Goal: Transaction & Acquisition: Book appointment/travel/reservation

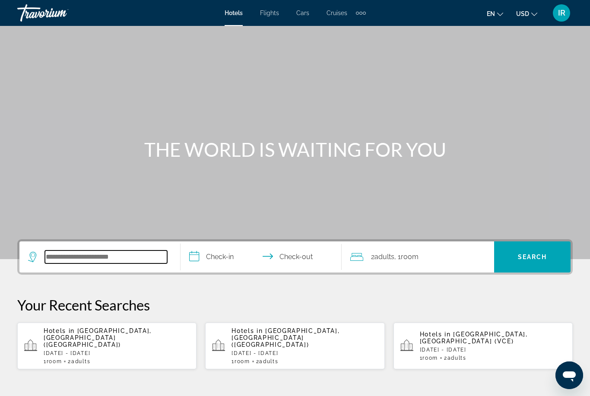
click at [72, 262] on input "Search widget" at bounding box center [106, 257] width 122 height 13
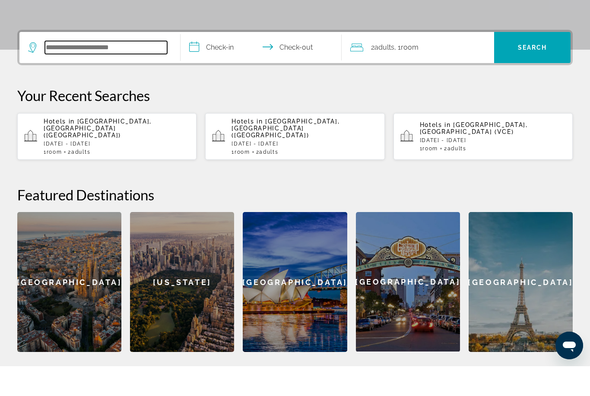
scroll to position [182, 0]
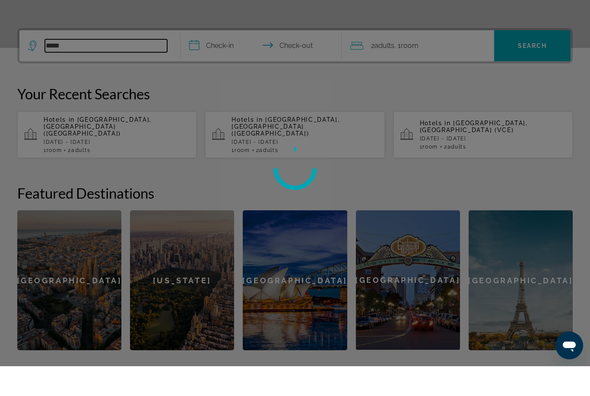
type input "*****"
click at [230, 60] on input "**********" at bounding box center [263, 77] width 165 height 34
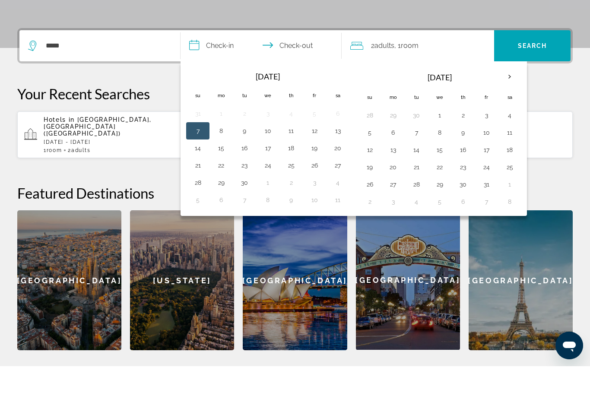
scroll to position [211, 0]
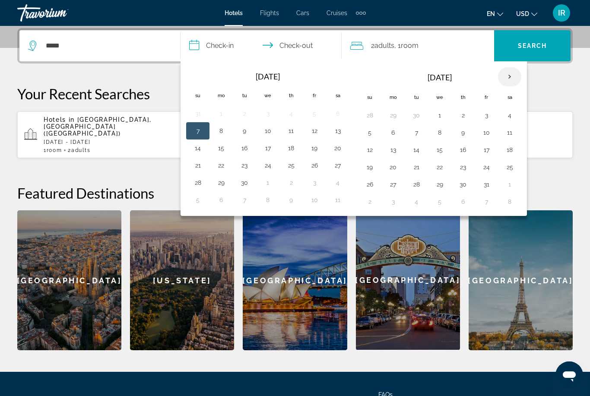
click at [505, 74] on th "Next month" at bounding box center [509, 76] width 23 height 19
click at [486, 185] on button "28" at bounding box center [487, 185] width 14 height 12
click at [393, 204] on button "1" at bounding box center [393, 202] width 14 height 12
type input "**********"
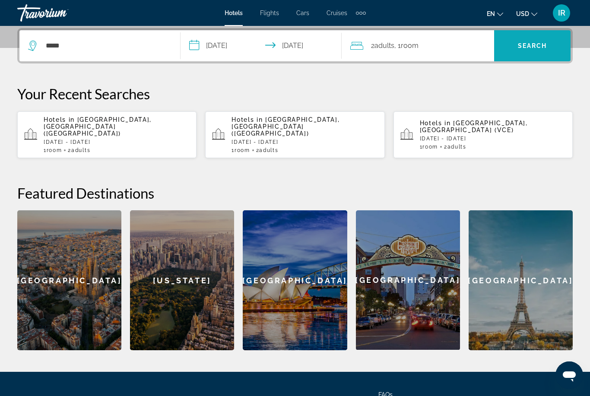
click at [530, 42] on span "Search" at bounding box center [532, 45] width 29 height 7
click at [520, 47] on span "Search" at bounding box center [532, 45] width 29 height 7
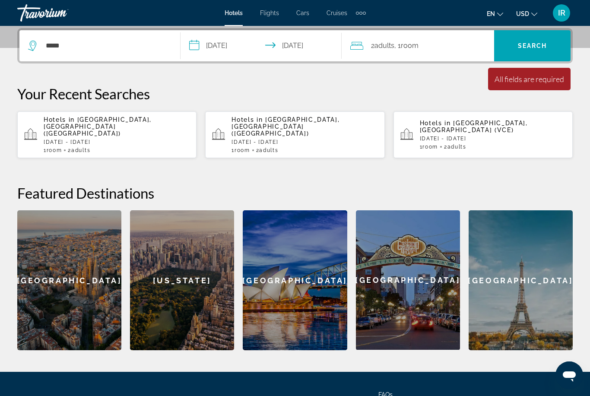
click at [418, 41] on span ", 1 Room rooms" at bounding box center [407, 46] width 24 height 12
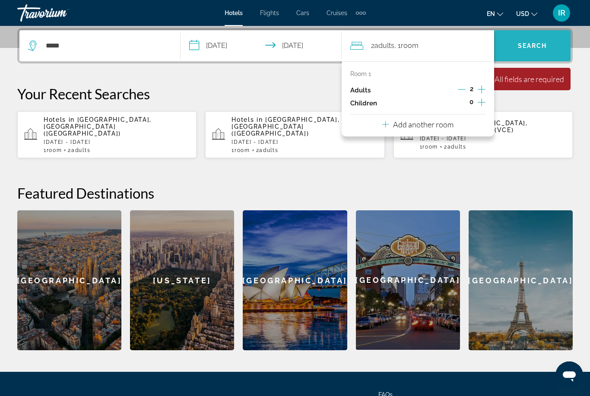
click at [522, 41] on span "Search widget" at bounding box center [533, 45] width 77 height 21
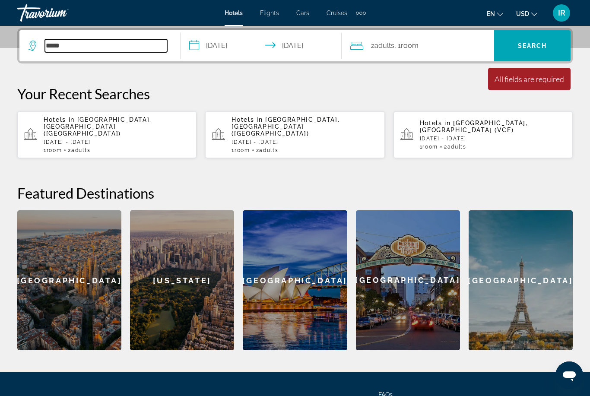
click at [134, 41] on input "*****" at bounding box center [106, 45] width 122 height 13
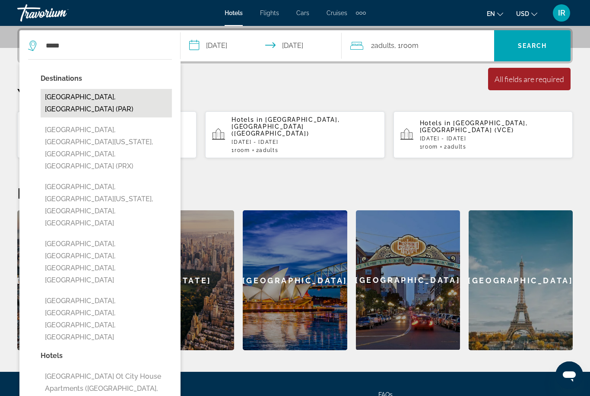
click at [97, 100] on button "[GEOGRAPHIC_DATA], [GEOGRAPHIC_DATA] (PAR)" at bounding box center [106, 103] width 131 height 29
type input "**********"
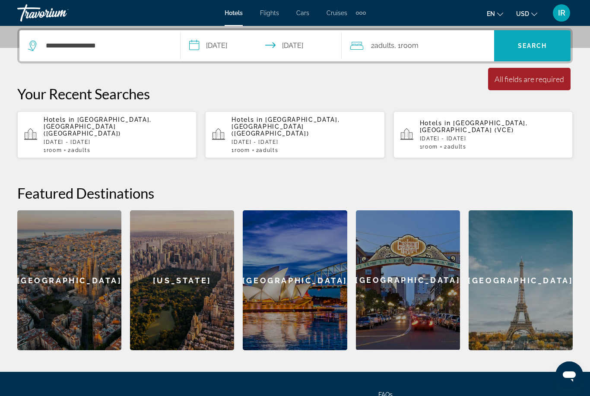
click at [536, 41] on span "Search widget" at bounding box center [533, 45] width 77 height 21
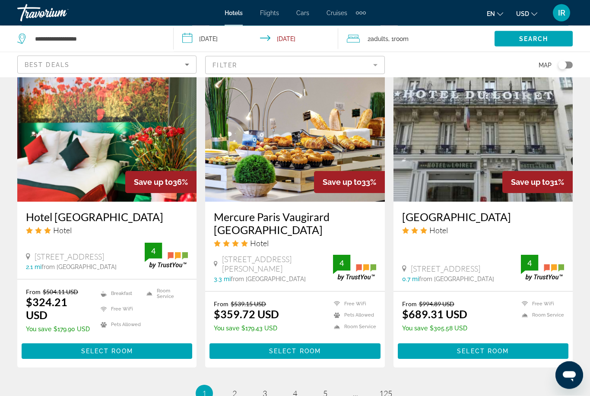
scroll to position [1029, 0]
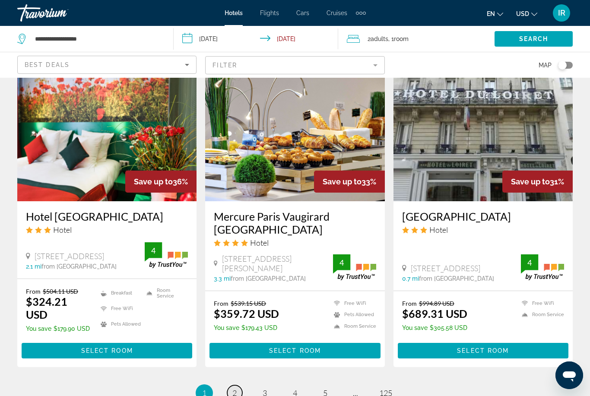
click at [233, 395] on span "2" at bounding box center [235, 394] width 4 height 10
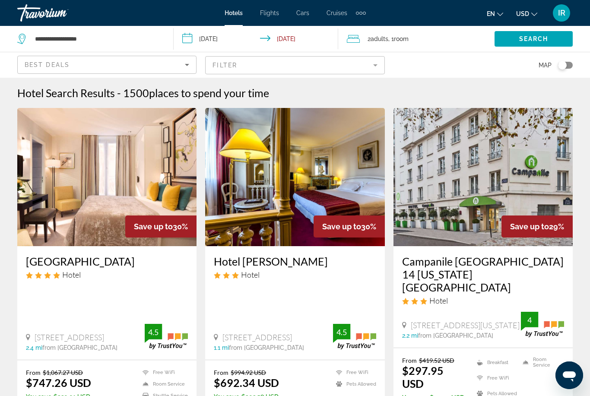
click at [380, 65] on mat-form-field "Filter" at bounding box center [294, 65] width 179 height 18
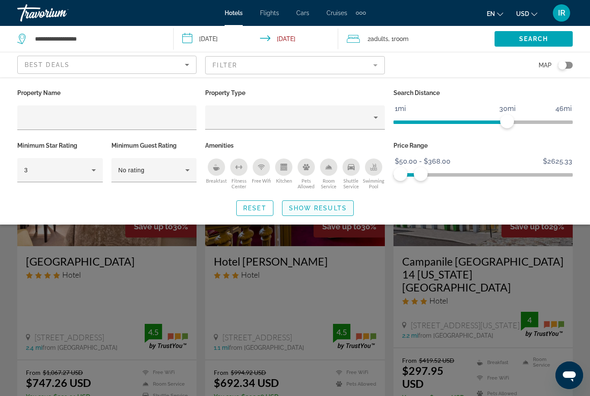
click at [324, 208] on span "Show Results" at bounding box center [318, 208] width 58 height 7
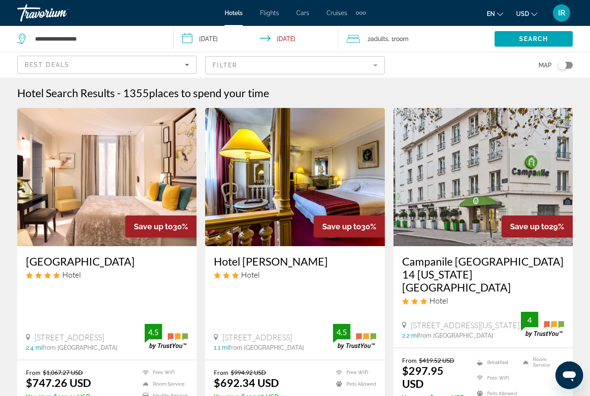
click at [377, 61] on mat-form-field "Filter" at bounding box center [294, 65] width 179 height 18
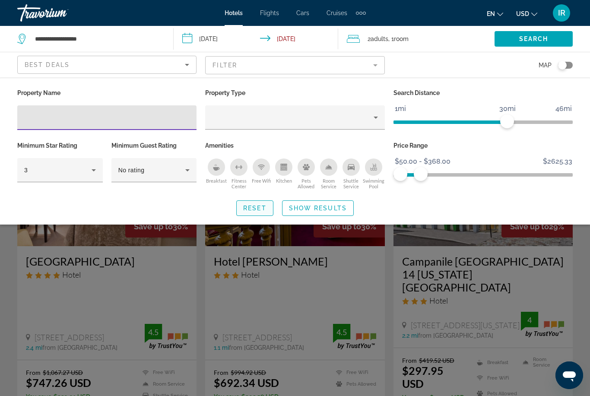
click at [251, 207] on span "Reset" at bounding box center [254, 208] width 23 height 7
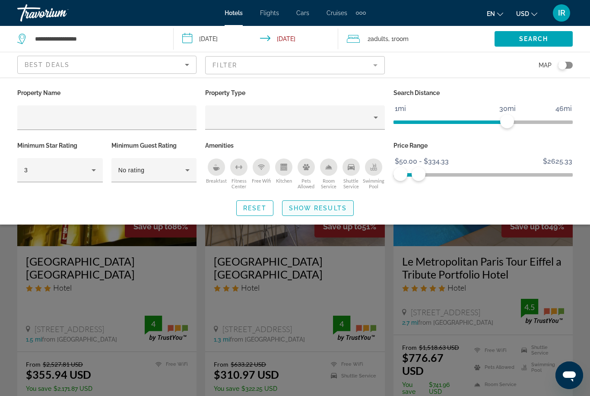
click at [317, 208] on span "Show Results" at bounding box center [318, 208] width 58 height 7
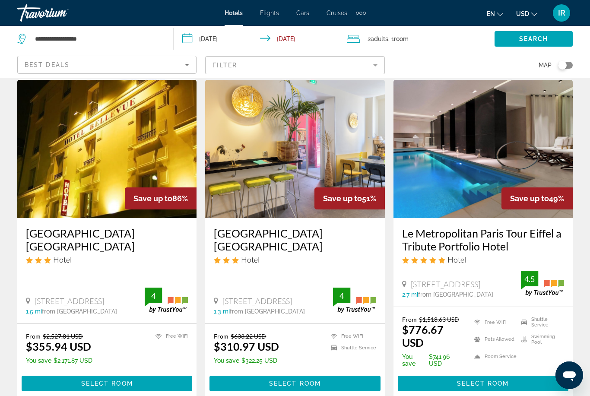
scroll to position [27, 0]
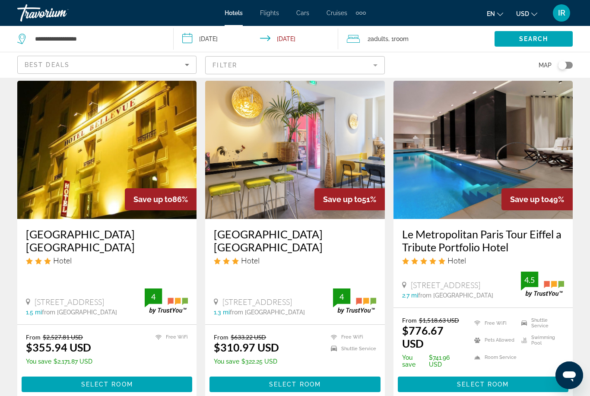
click at [310, 150] on img "Main content" at bounding box center [294, 150] width 179 height 138
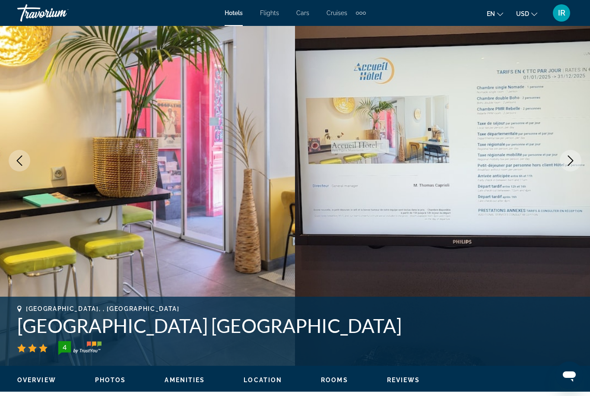
scroll to position [66, 0]
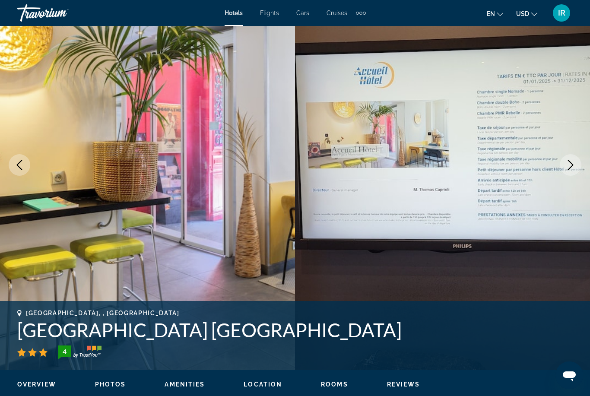
click at [578, 161] on button "Next image" at bounding box center [571, 165] width 22 height 22
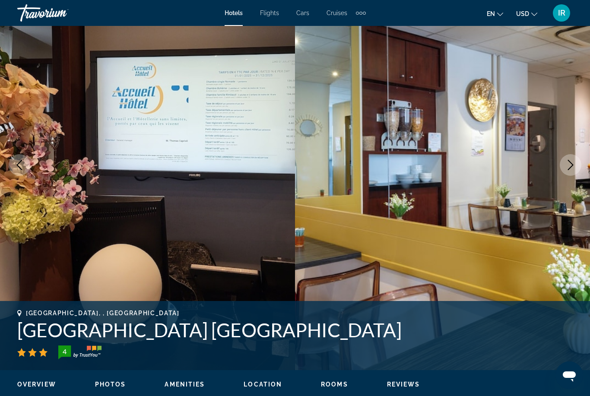
click at [570, 176] on img "Main content" at bounding box center [442, 165] width 295 height 411
click at [573, 167] on icon "Next image" at bounding box center [571, 165] width 10 height 10
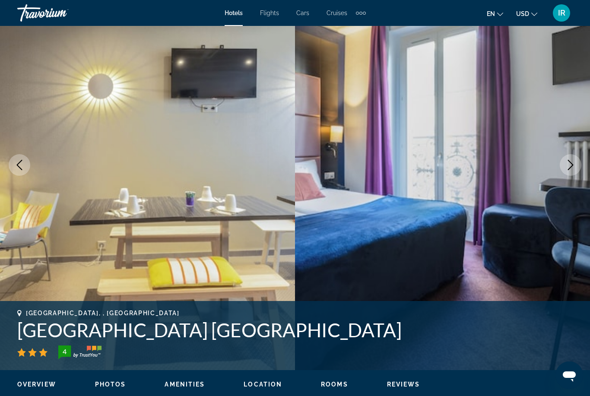
click at [567, 171] on button "Next image" at bounding box center [571, 165] width 22 height 22
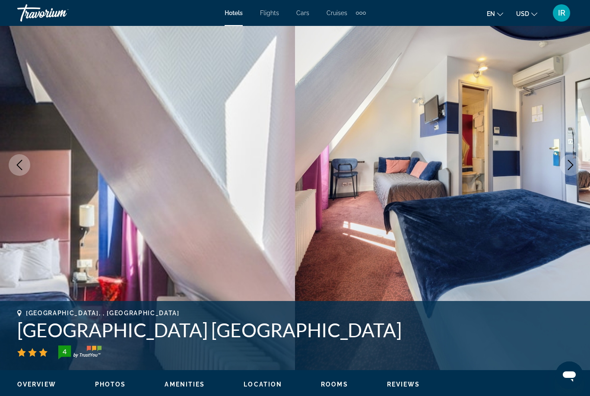
click at [560, 177] on img "Main content" at bounding box center [442, 165] width 295 height 411
click at [571, 163] on icon "Next image" at bounding box center [571, 165] width 6 height 10
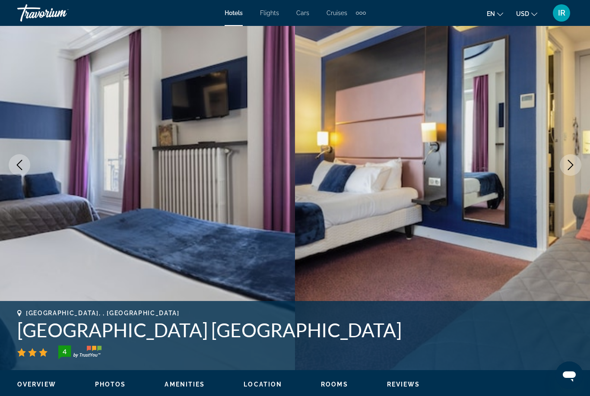
click at [568, 169] on icon "Next image" at bounding box center [571, 165] width 10 height 10
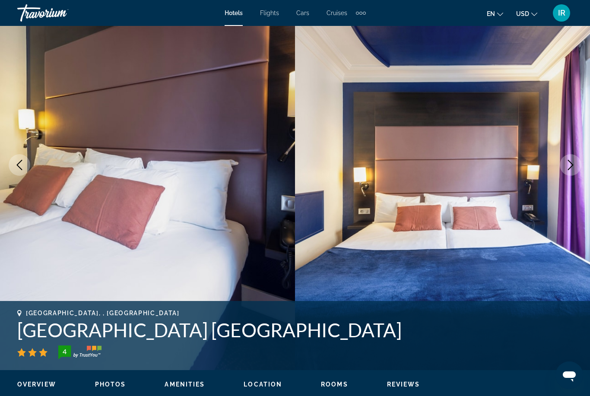
click at [566, 170] on button "Next image" at bounding box center [571, 165] width 22 height 22
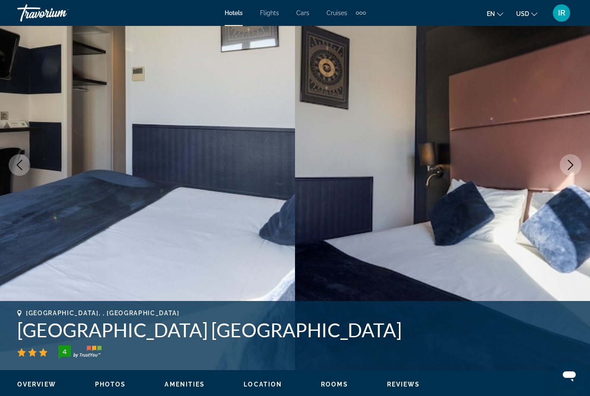
click at [561, 174] on img "Main content" at bounding box center [442, 165] width 295 height 411
click at [567, 172] on button "Next image" at bounding box center [571, 165] width 22 height 22
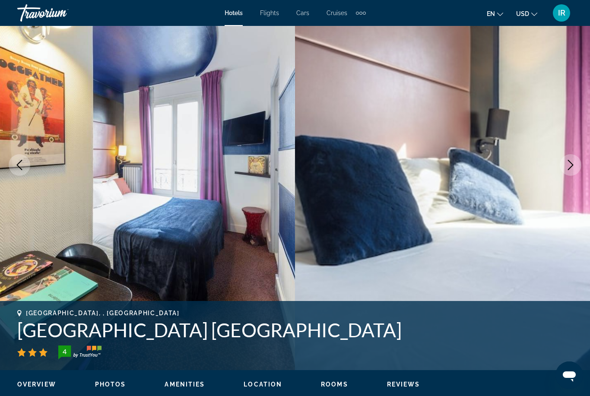
click at [561, 177] on img "Main content" at bounding box center [442, 165] width 295 height 411
click at [571, 170] on button "Next image" at bounding box center [571, 165] width 22 height 22
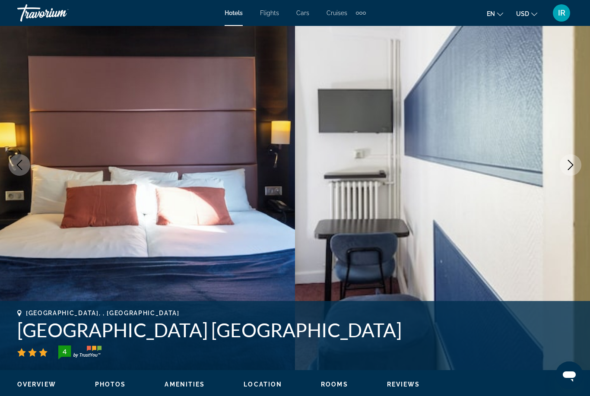
click at [578, 165] on button "Next image" at bounding box center [571, 165] width 22 height 22
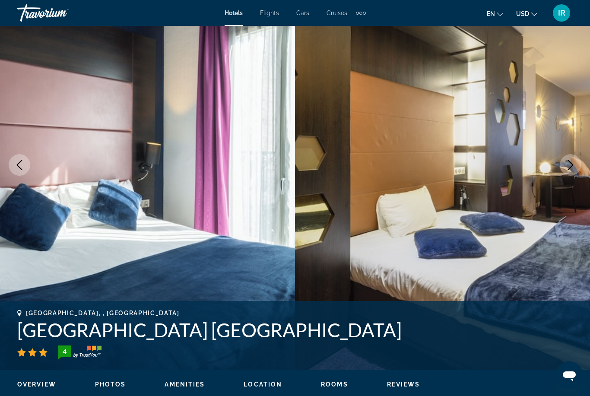
click at [569, 165] on icon "Next image" at bounding box center [571, 165] width 10 height 10
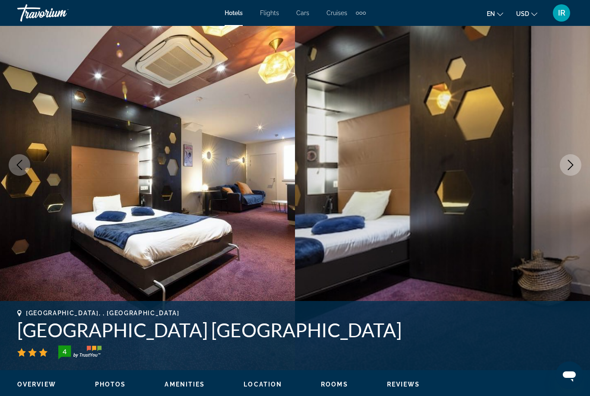
click at [569, 169] on icon "Next image" at bounding box center [571, 165] width 10 height 10
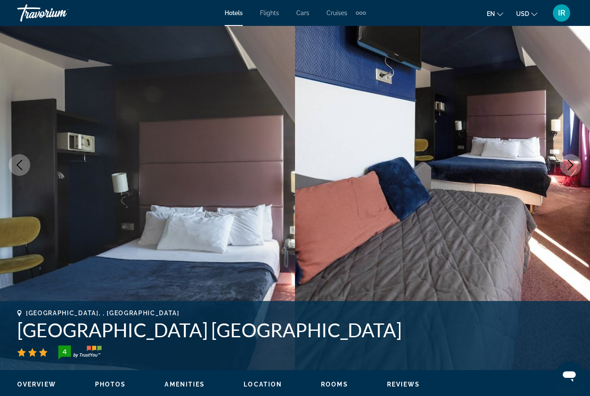
click at [585, 167] on img "Main content" at bounding box center [442, 165] width 295 height 411
click at [569, 167] on icon "Next image" at bounding box center [571, 165] width 10 height 10
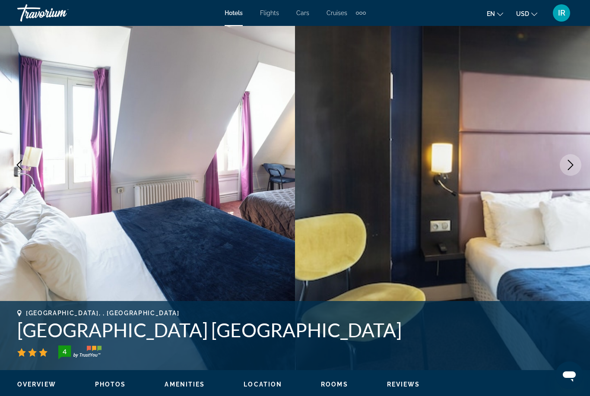
click at [571, 168] on icon "Next image" at bounding box center [571, 165] width 10 height 10
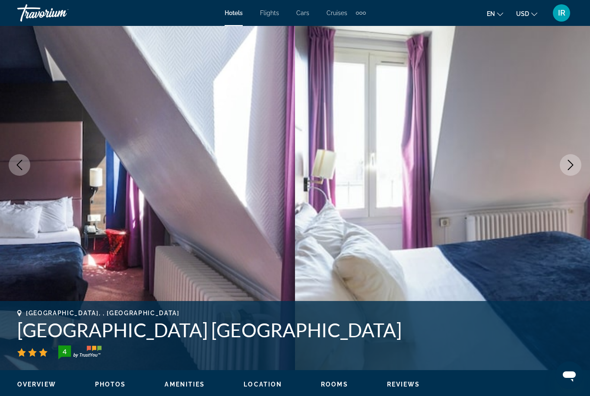
click at [572, 168] on icon "Next image" at bounding box center [571, 165] width 10 height 10
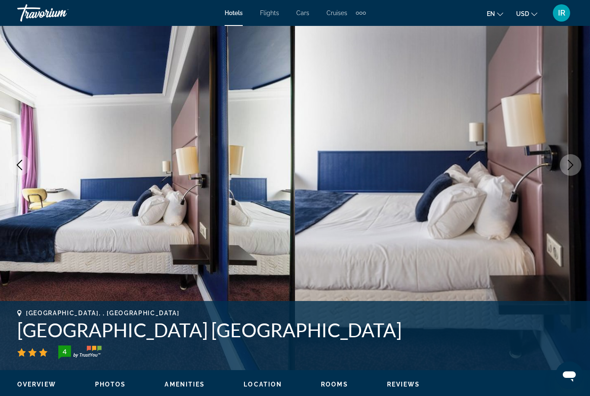
click at [566, 173] on button "Next image" at bounding box center [571, 165] width 22 height 22
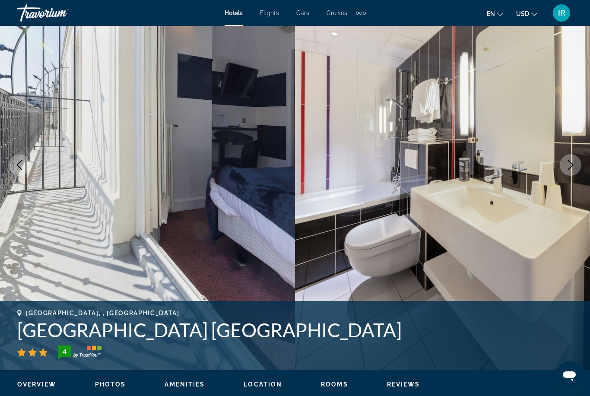
click at [569, 170] on button "Next image" at bounding box center [571, 165] width 22 height 22
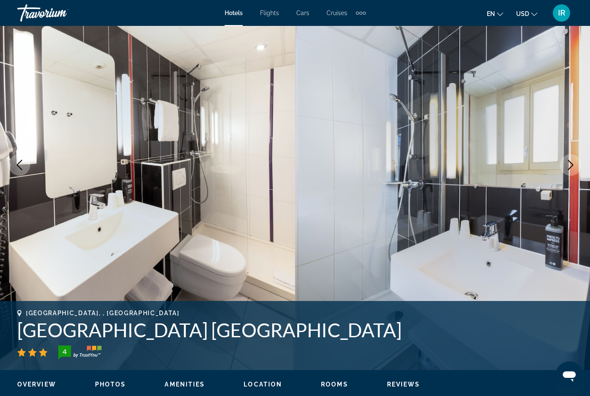
click at [568, 171] on button "Next image" at bounding box center [571, 165] width 22 height 22
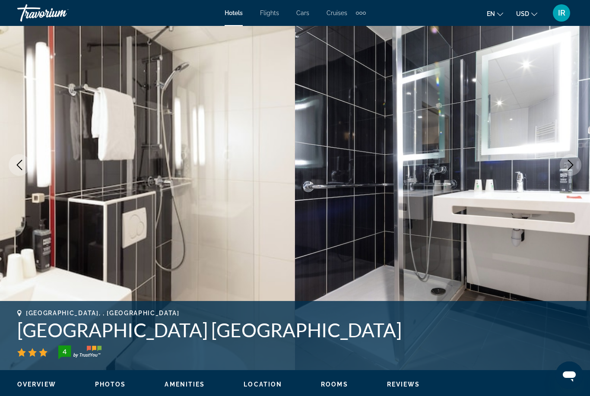
click at [572, 166] on icon "Next image" at bounding box center [571, 165] width 6 height 10
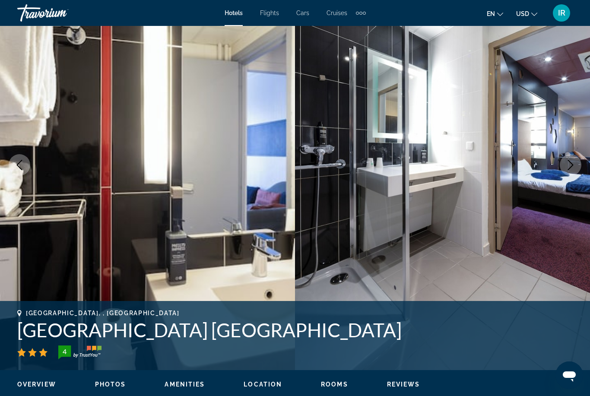
click at [570, 169] on icon "Next image" at bounding box center [571, 165] width 6 height 10
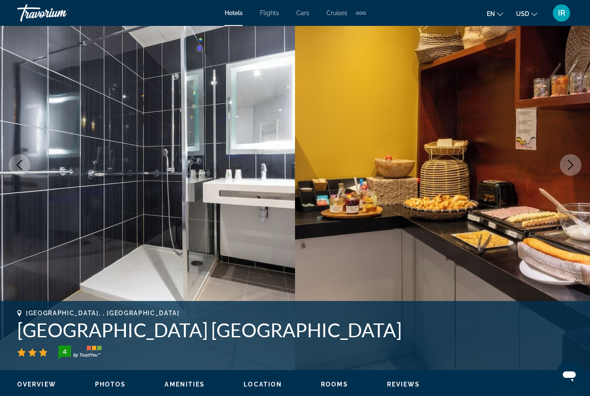
click at [569, 169] on icon "Next image" at bounding box center [571, 165] width 6 height 10
